Goal: Check status: Check status

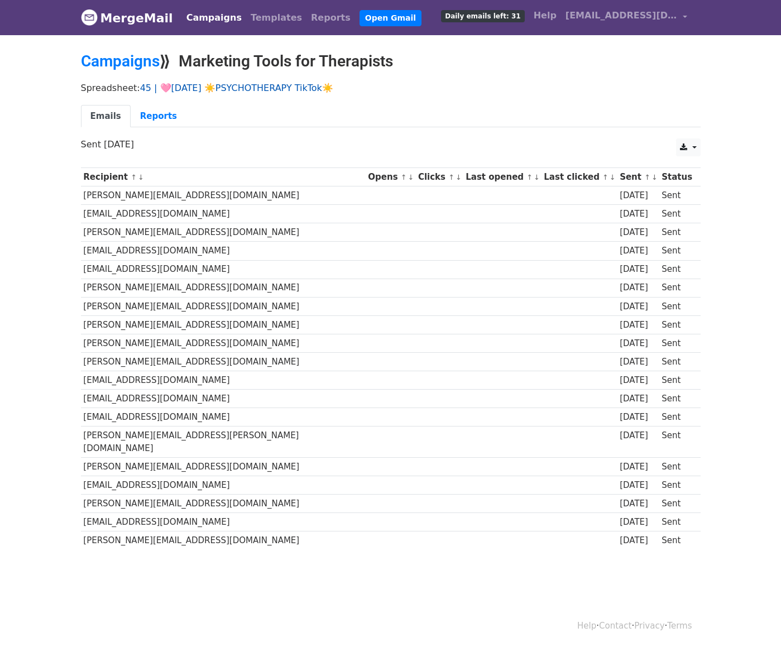
click at [282, 84] on link "45 | 🩷[DATE] ☀️PSYCHOTHERAPY TikTok☀️" at bounding box center [236, 88] width 193 height 11
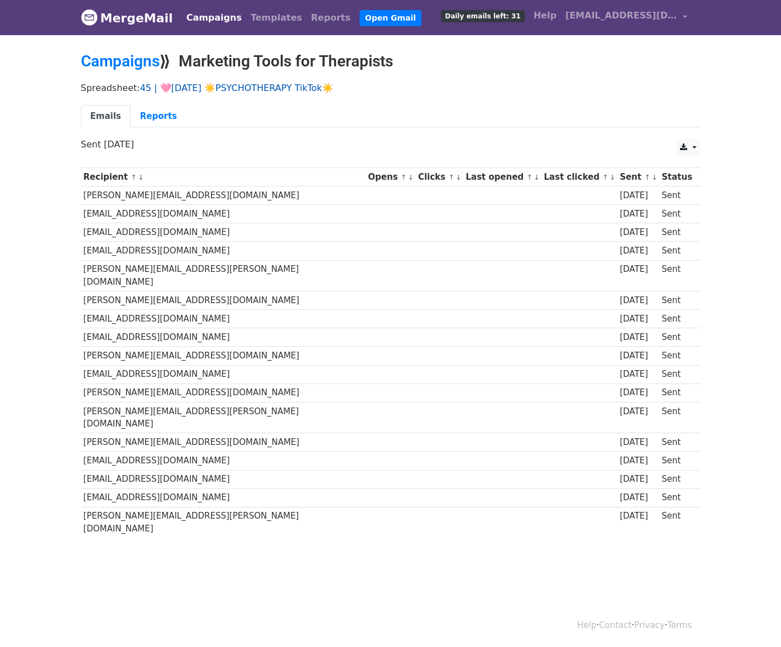
click at [213, 90] on link "45 | 🩷[DATE] ☀️PSYCHOTHERAPY TikTok☀️" at bounding box center [236, 88] width 193 height 11
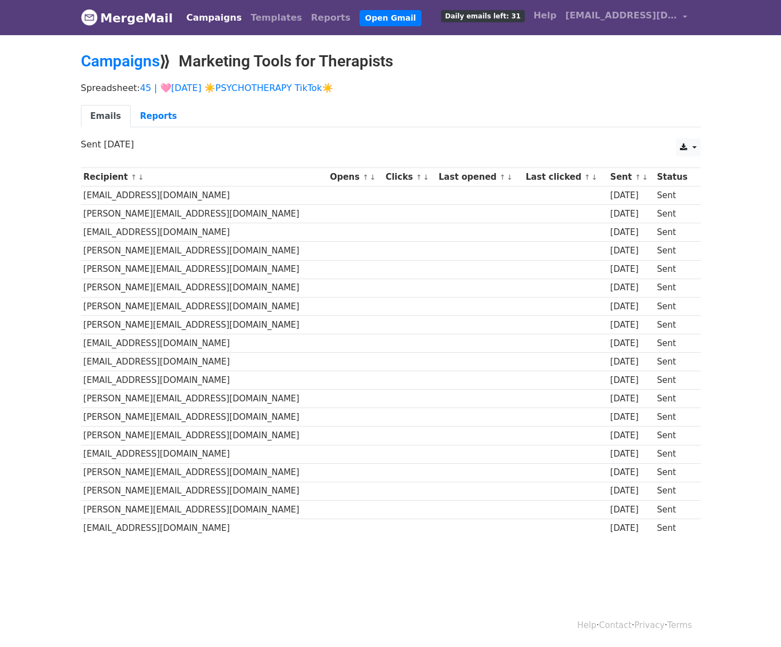
click at [219, 98] on div "Spreadsheet: 45 | 🩷AUG 3 ☀️PSYCHOTHERAPY TikTok☀️ Emails Reports" at bounding box center [391, 107] width 636 height 62
click at [233, 91] on link "45 | 🩷[DATE] ☀️PSYCHOTHERAPY TikTok☀️" at bounding box center [236, 88] width 193 height 11
